Goal: Task Accomplishment & Management: Manage account settings

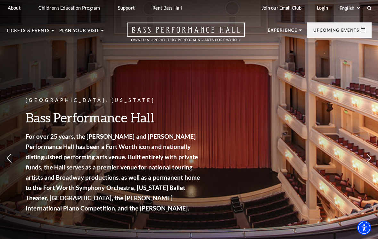
click at [316, 11] on link "Login" at bounding box center [322, 8] width 21 height 16
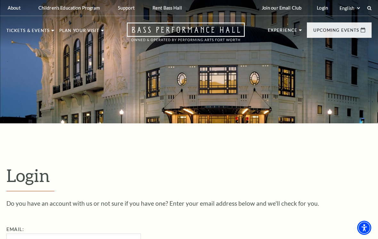
click at [319, 9] on link "Login" at bounding box center [322, 8] width 21 height 16
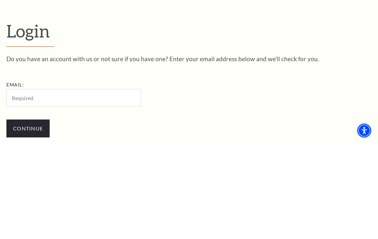
scroll to position [68, 0]
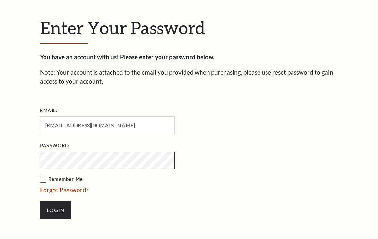
scroll to position [171, 0]
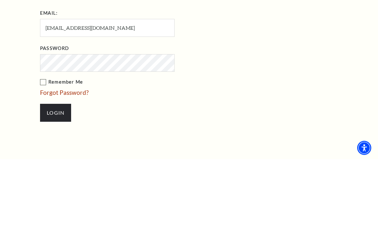
click at [55, 184] on input "Login" at bounding box center [55, 193] width 31 height 18
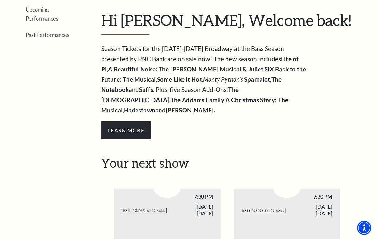
scroll to position [130, 0]
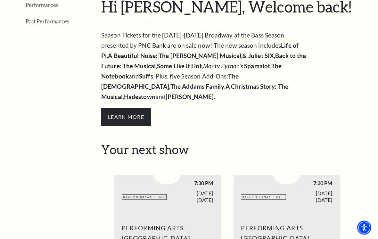
click at [177, 103] on link "View Full Calendar" at bounding box center [188, 115] width 71 height 25
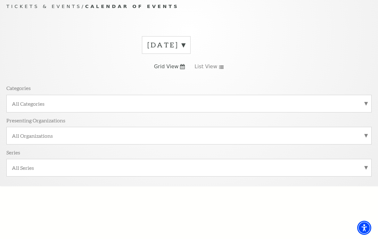
scroll to position [71, 0]
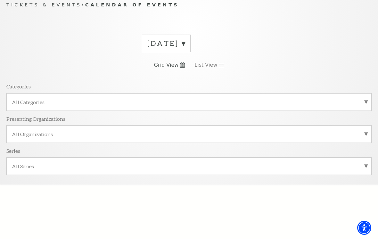
click at [185, 45] on label "September 2025" at bounding box center [166, 43] width 38 height 10
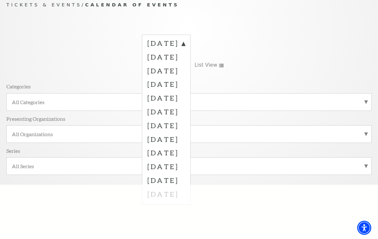
click at [185, 57] on label "October 2025" at bounding box center [166, 57] width 38 height 14
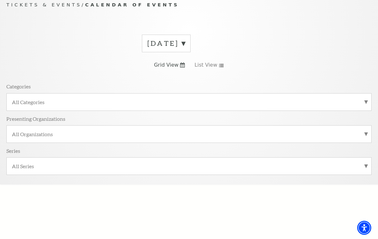
click at [320, 100] on label "All Categories" at bounding box center [189, 102] width 354 height 7
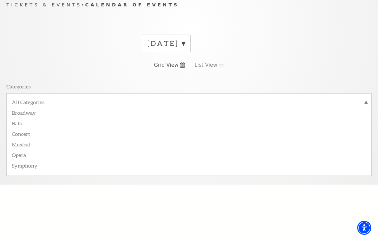
click at [23, 114] on label "Broadway" at bounding box center [189, 112] width 354 height 11
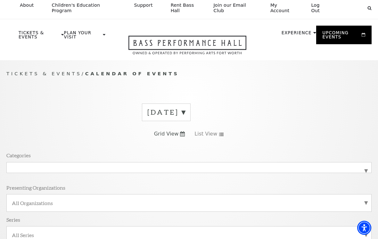
scroll to position [0, 0]
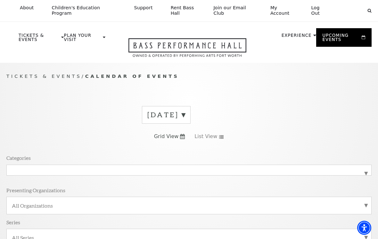
click at [275, 11] on link "My Account" at bounding box center [283, 10] width 36 height 21
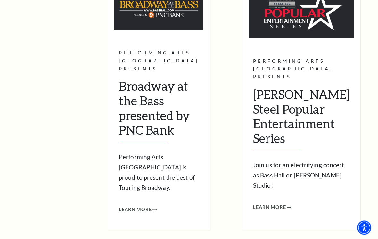
scroll to position [633, 0]
click at [152, 206] on span "Learn More" at bounding box center [135, 210] width 33 height 8
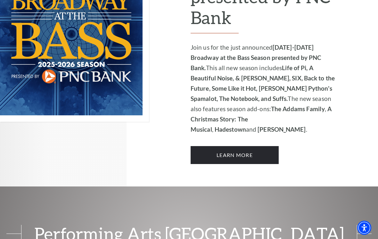
scroll to position [490, 0]
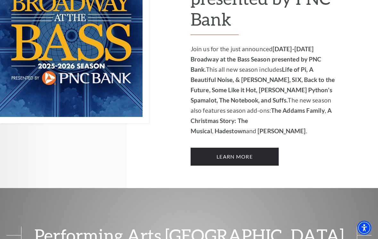
click at [55, 55] on img at bounding box center [74, 35] width 149 height 175
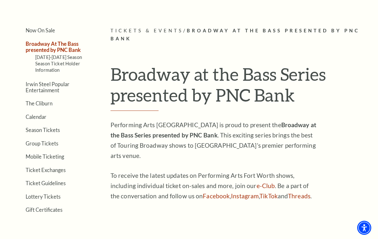
scroll to position [128, 0]
click at [46, 130] on link "Season Tickets" at bounding box center [43, 130] width 34 height 6
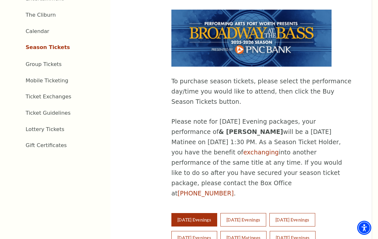
scroll to position [308, 0]
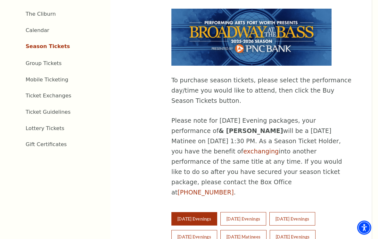
click at [195, 230] on button "[DATE] Evenings" at bounding box center [194, 236] width 46 height 13
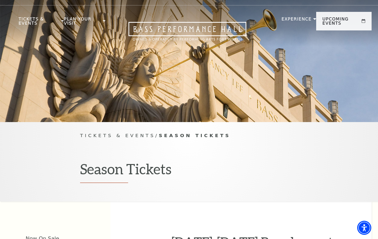
scroll to position [0, 0]
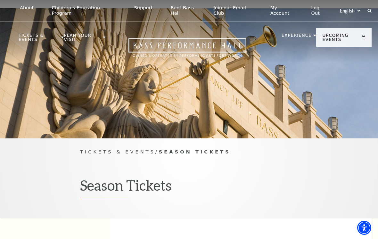
click at [275, 12] on link "My Account" at bounding box center [283, 10] width 36 height 21
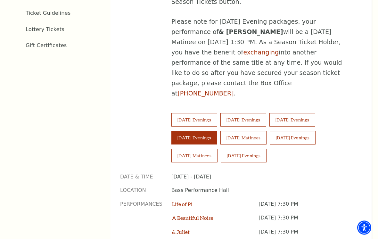
scroll to position [405, 0]
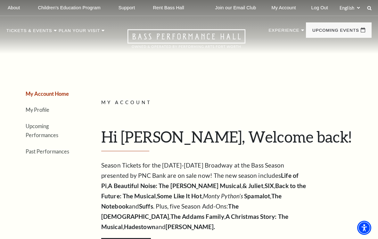
click at [58, 127] on link "Upcoming Performances" at bounding box center [42, 130] width 33 height 15
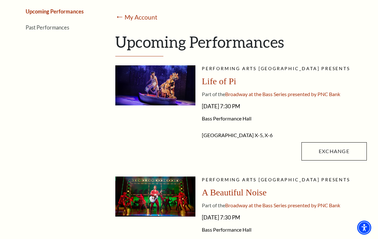
scroll to position [115, 0]
click at [333, 150] on link "Exchange" at bounding box center [333, 151] width 65 height 18
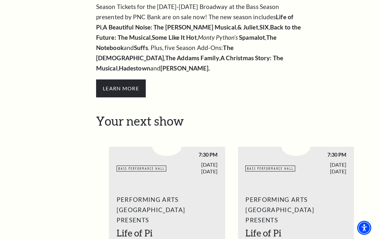
scroll to position [94, 0]
